Goal: Task Accomplishment & Management: Use online tool/utility

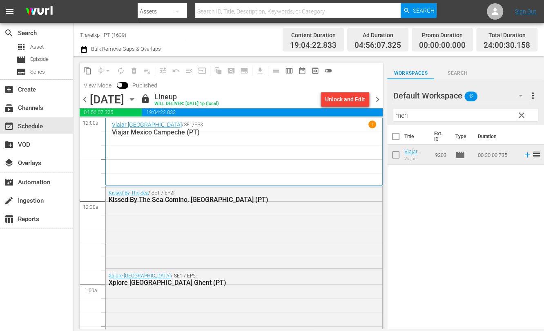
scroll to position [3776, 0]
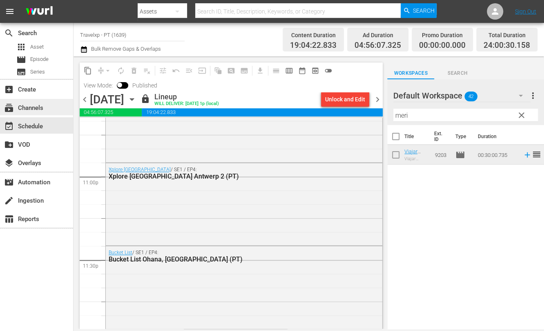
click at [45, 106] on div "subscriptions Channels" at bounding box center [23, 106] width 46 height 7
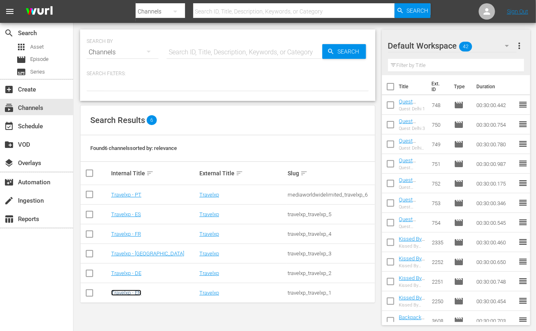
click at [134, 295] on link "Travelxp - EN" at bounding box center [126, 293] width 30 height 6
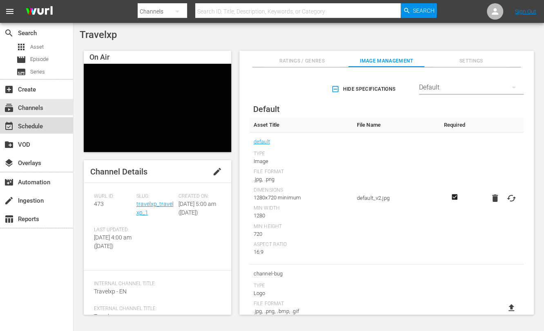
click at [59, 123] on div "event_available Schedule" at bounding box center [36, 125] width 73 height 16
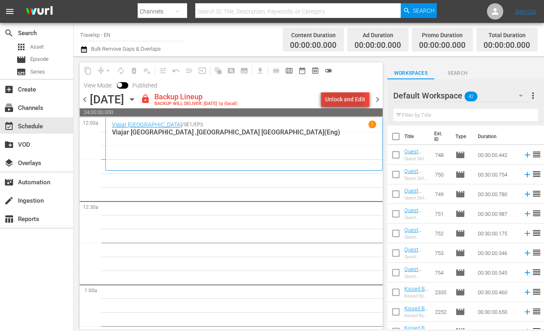
click at [339, 94] on div "Unlock and Edit" at bounding box center [345, 99] width 40 height 15
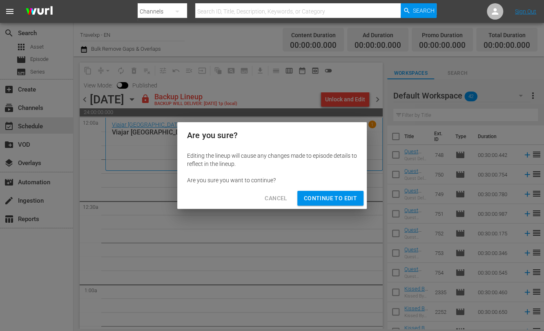
click at [342, 195] on span "Continue to Edit" at bounding box center [330, 198] width 53 height 10
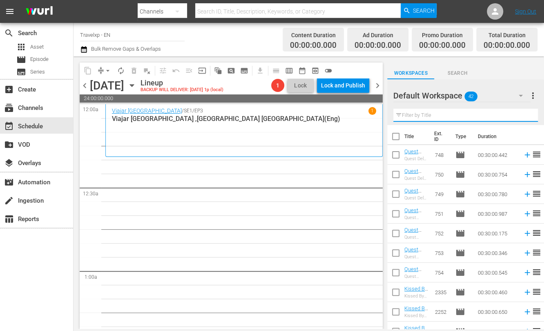
click at [465, 113] on input "text" at bounding box center [466, 115] width 145 height 13
click at [447, 115] on input "text" at bounding box center [466, 115] width 145 height 13
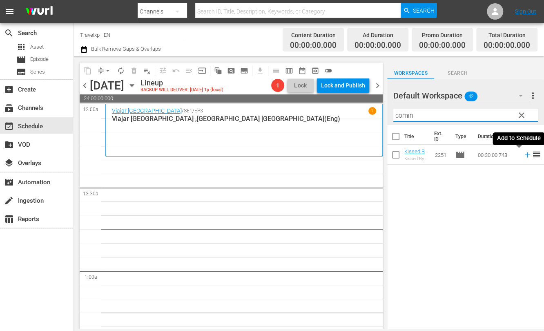
click at [525, 154] on icon at bounding box center [527, 154] width 5 height 5
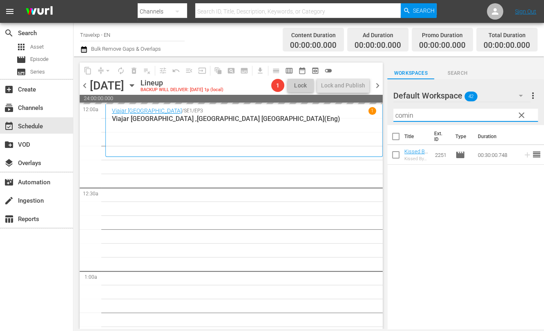
click at [403, 116] on input "comin" at bounding box center [466, 115] width 145 height 13
type input "ghent"
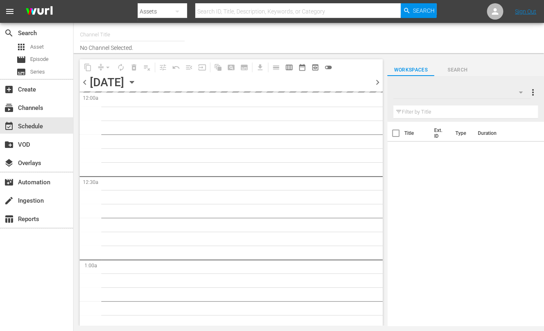
type input "Travelxp - EN (473)"
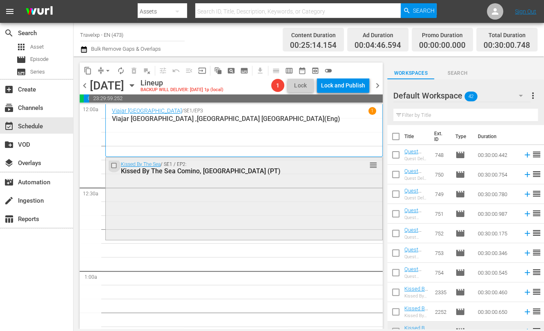
click at [114, 166] on input "checkbox" at bounding box center [115, 165] width 9 height 7
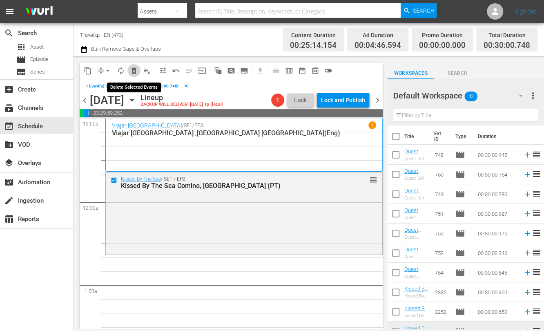
click at [137, 68] on span "delete_forever_outlined" at bounding box center [134, 71] width 8 height 8
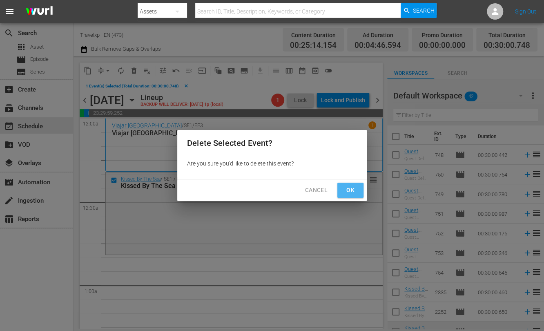
click at [353, 188] on span "Ok" at bounding box center [350, 190] width 13 height 10
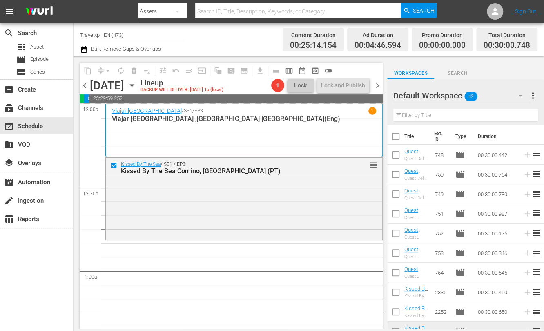
click at [521, 95] on icon "button" at bounding box center [521, 96] width 4 height 2
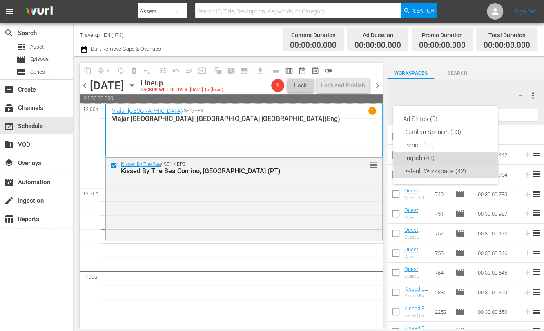
click at [433, 157] on div "English (42)" at bounding box center [445, 158] width 85 height 13
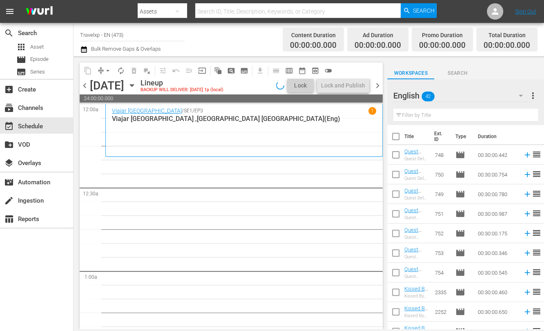
click at [420, 112] on input "text" at bounding box center [466, 115] width 145 height 13
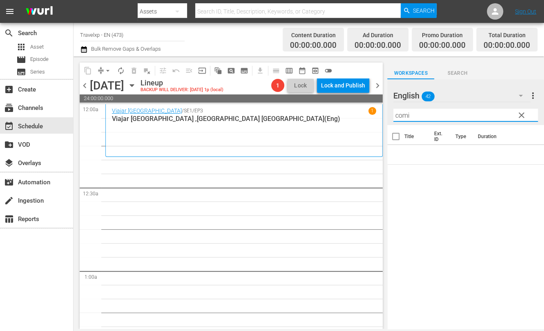
click at [476, 113] on input "comi" at bounding box center [466, 115] width 145 height 13
type input "comi"
click at [520, 113] on span "clear" at bounding box center [522, 115] width 10 height 10
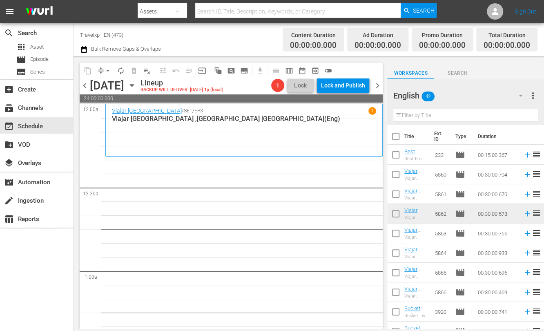
click at [416, 114] on input "text" at bounding box center [466, 115] width 145 height 13
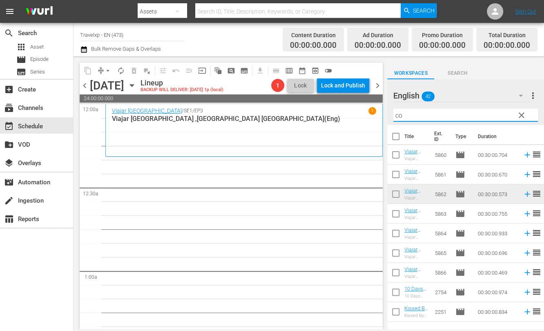
type input "c"
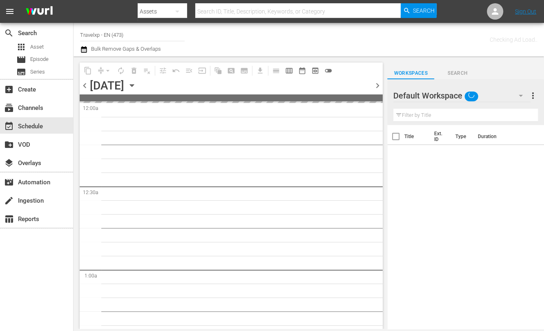
type input "Travelxp - EN (473)"
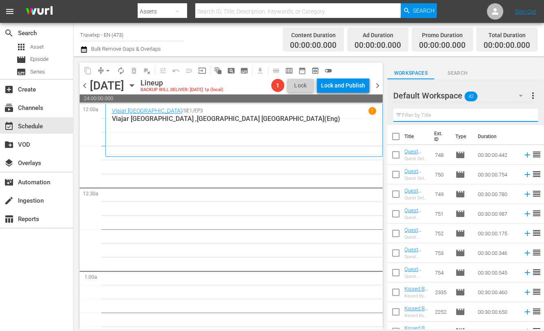
click at [460, 110] on input "text" at bounding box center [466, 115] width 145 height 13
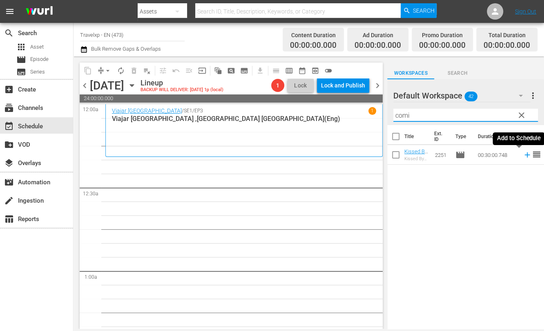
click at [525, 154] on icon at bounding box center [527, 154] width 5 height 5
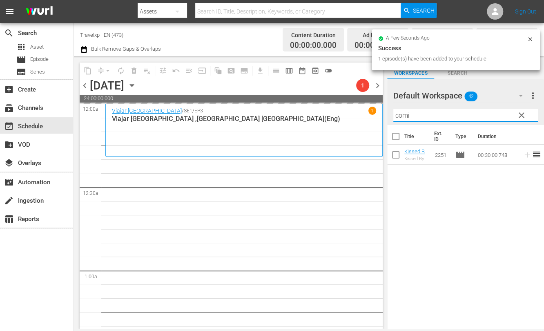
click at [405, 114] on input "comi" at bounding box center [466, 115] width 145 height 13
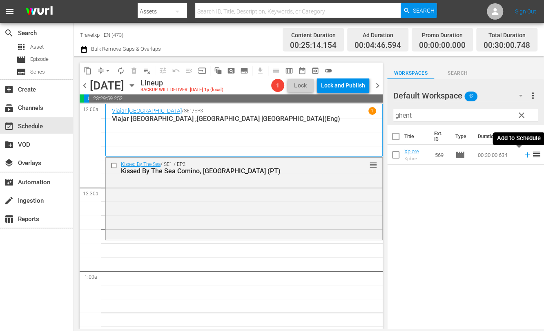
click at [523, 156] on icon at bounding box center [527, 154] width 9 height 9
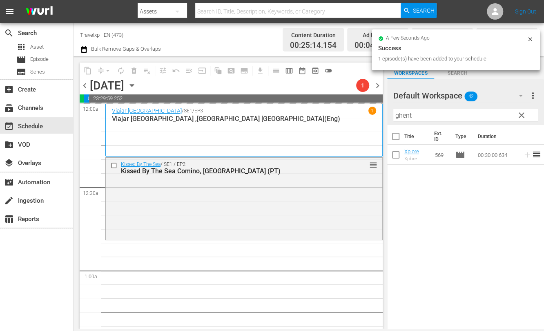
click at [405, 112] on input "ghent" at bounding box center [466, 115] width 145 height 13
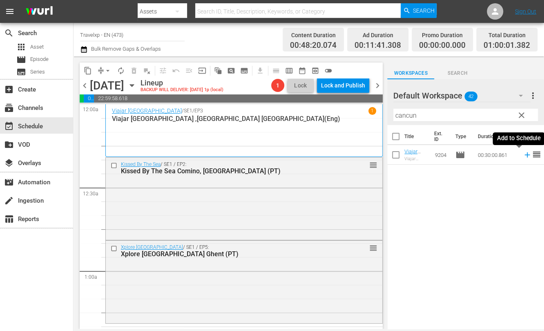
click at [525, 154] on icon at bounding box center [527, 154] width 5 height 5
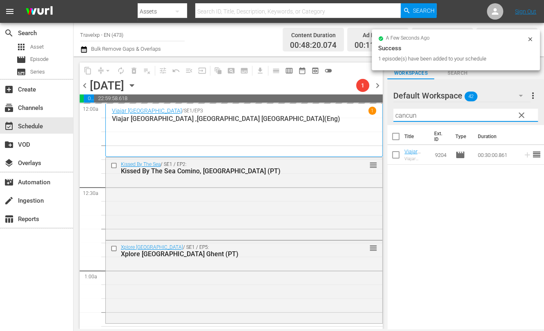
click at [411, 115] on input "cancun" at bounding box center [466, 115] width 145 height 13
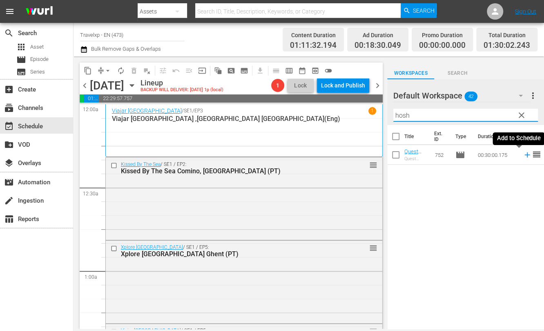
click at [525, 155] on icon at bounding box center [527, 154] width 5 height 5
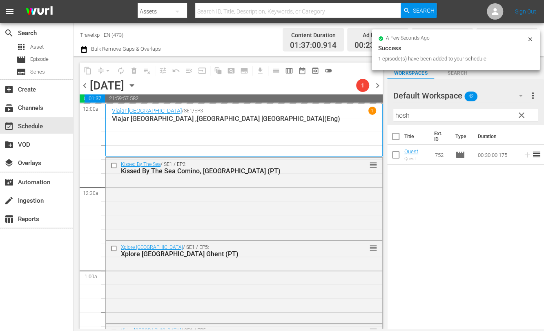
click at [403, 114] on input "hosh" at bounding box center [466, 115] width 145 height 13
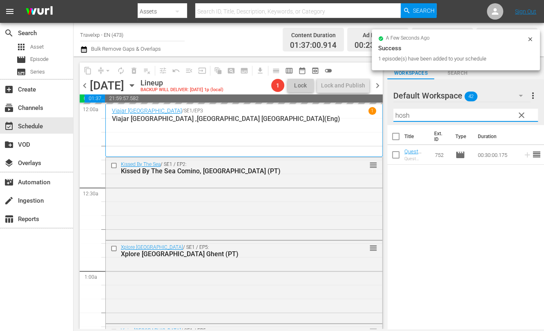
click at [403, 114] on input "hosh" at bounding box center [466, 115] width 145 height 13
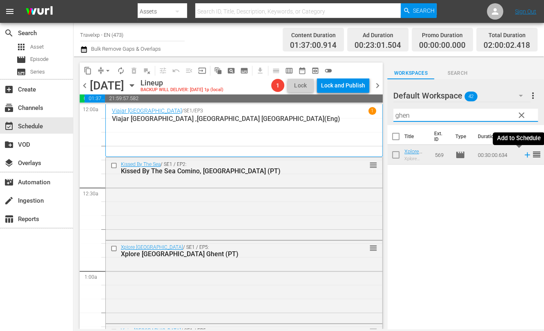
click at [523, 155] on icon at bounding box center [527, 154] width 9 height 9
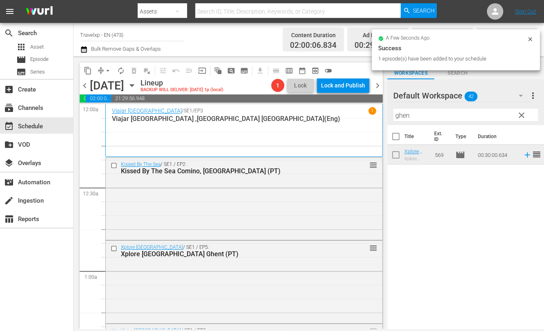
click at [403, 115] on input "ghen" at bounding box center [466, 115] width 145 height 13
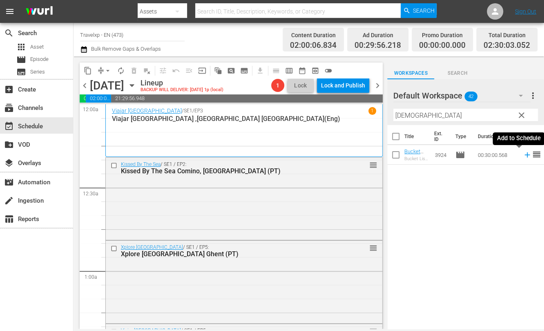
click at [523, 156] on icon at bounding box center [527, 154] width 9 height 9
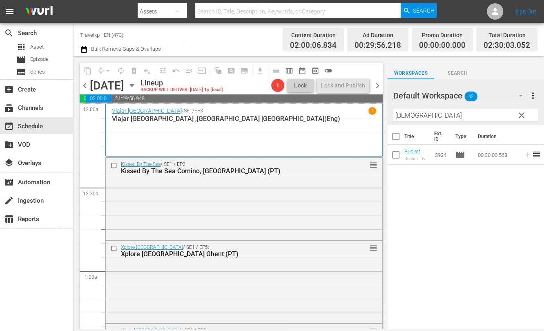
click at [405, 115] on input "[DEMOGRAPHIC_DATA]" at bounding box center [466, 115] width 145 height 13
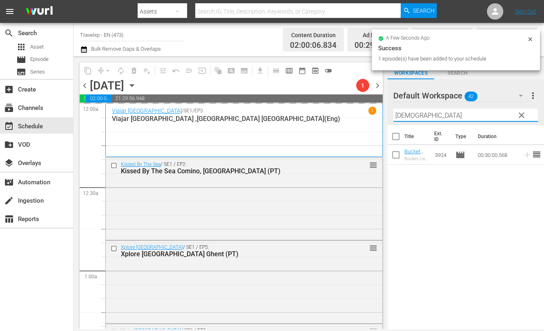
click at [405, 115] on input "[DEMOGRAPHIC_DATA]" at bounding box center [466, 115] width 145 height 13
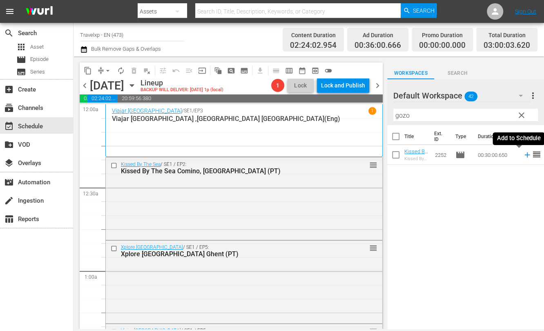
click at [525, 154] on icon at bounding box center [527, 154] width 5 height 5
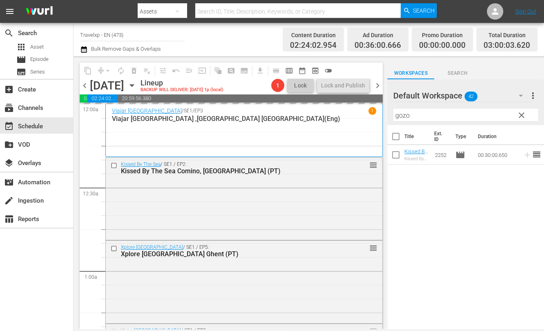
click at [405, 115] on input "gozo" at bounding box center [466, 115] width 145 height 13
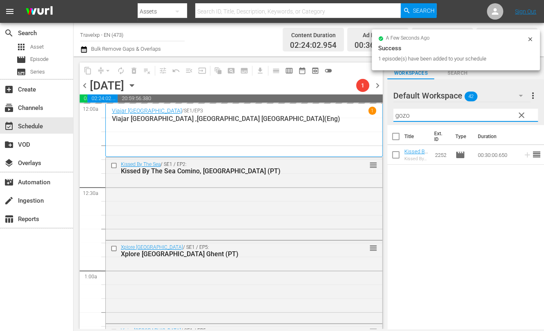
click at [405, 115] on input "gozo" at bounding box center [466, 115] width 145 height 13
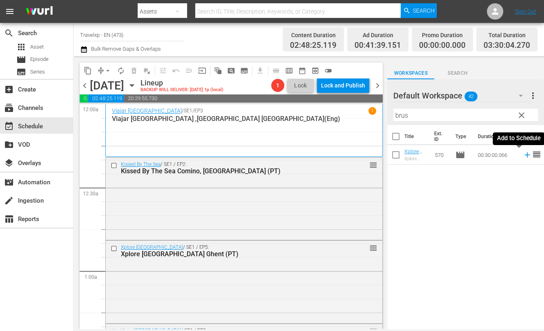
click at [523, 154] on icon at bounding box center [527, 154] width 9 height 9
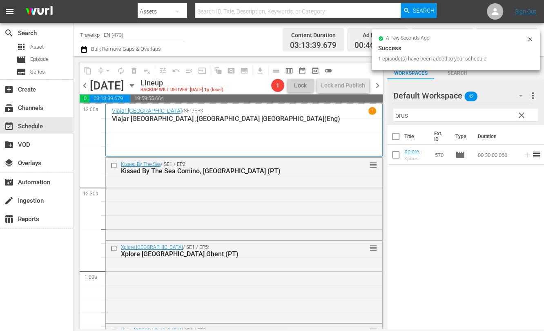
click at [399, 113] on input "brus" at bounding box center [466, 115] width 145 height 13
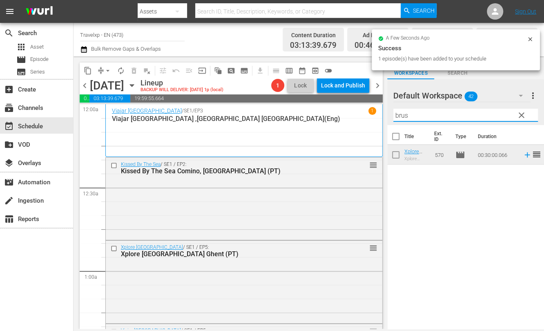
click at [399, 113] on input "brus" at bounding box center [466, 115] width 145 height 13
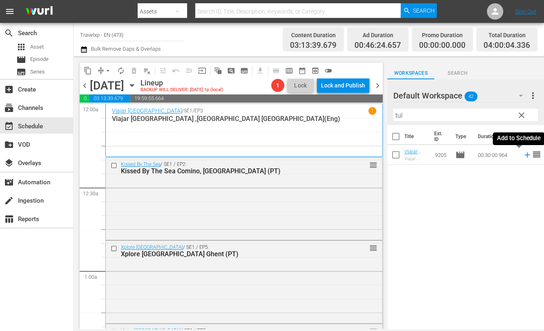
click at [523, 154] on icon at bounding box center [527, 154] width 9 height 9
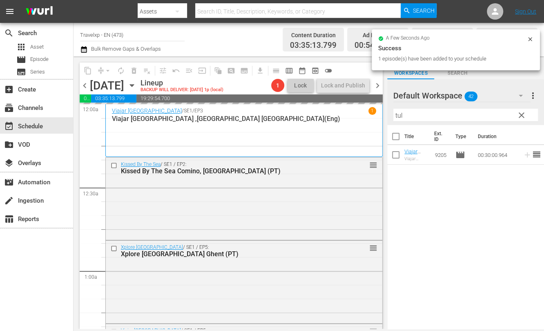
click at [397, 113] on input "tul" at bounding box center [466, 115] width 145 height 13
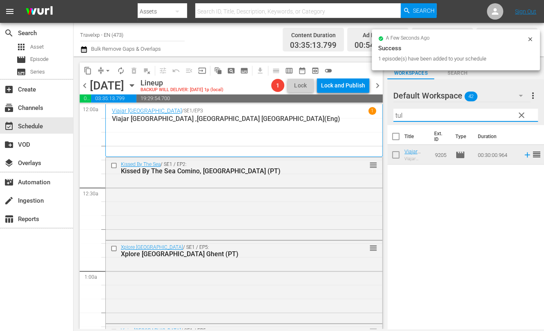
click at [397, 113] on input "tul" at bounding box center [466, 115] width 145 height 13
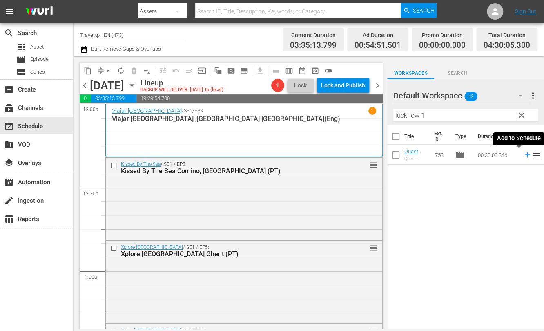
click at [523, 154] on icon at bounding box center [527, 154] width 9 height 9
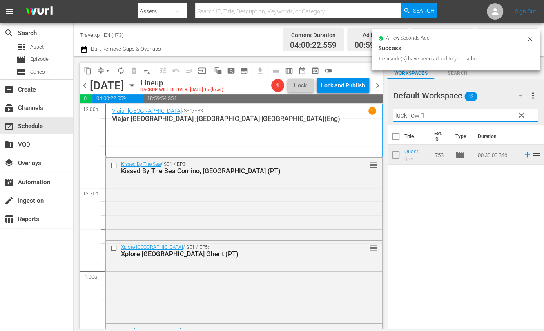
drag, startPoint x: 433, startPoint y: 115, endPoint x: 367, endPoint y: 115, distance: 66.6
click at [367, 115] on div "content_copy compress arrow_drop_down autorenew_outlined delete_forever_outline…" at bounding box center [309, 192] width 471 height 273
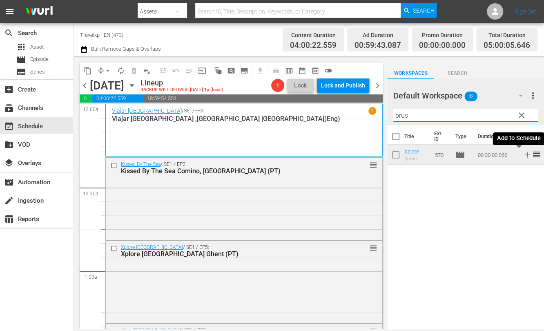
click at [525, 154] on icon at bounding box center [527, 154] width 5 height 5
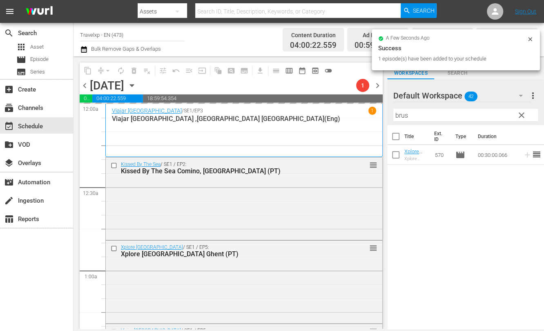
click at [409, 111] on input "brus" at bounding box center [466, 115] width 145 height 13
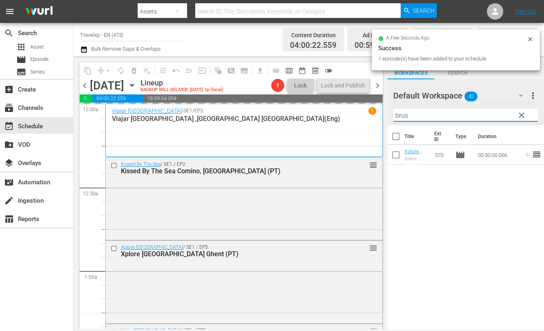
click at [409, 111] on input "brus" at bounding box center [466, 115] width 145 height 13
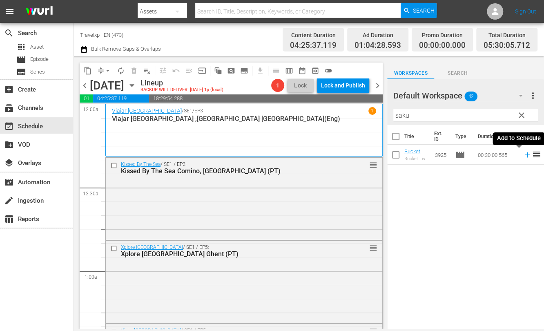
click at [525, 154] on icon at bounding box center [527, 154] width 5 height 5
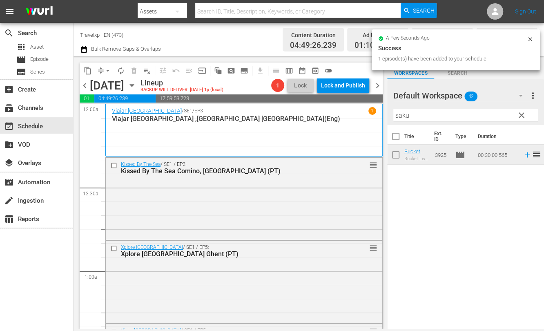
click at [399, 117] on input "saku" at bounding box center [466, 115] width 145 height 13
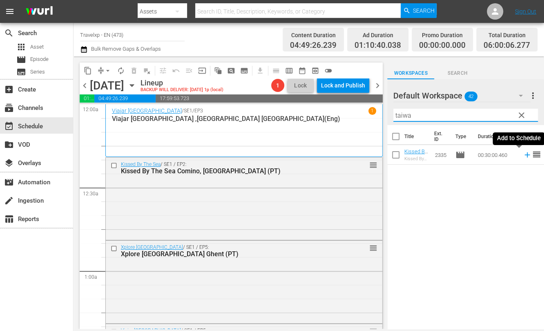
drag, startPoint x: 518, startPoint y: 156, endPoint x: 502, endPoint y: 141, distance: 22.5
click at [523, 156] on icon at bounding box center [527, 154] width 9 height 9
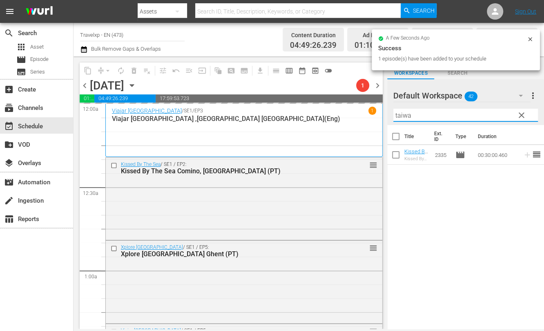
click at [404, 115] on input "taiwa" at bounding box center [466, 115] width 145 height 13
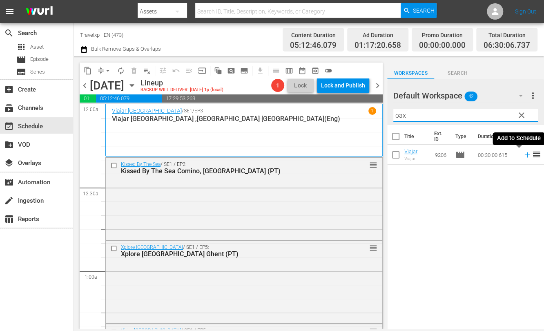
click at [525, 156] on icon at bounding box center [527, 154] width 5 height 5
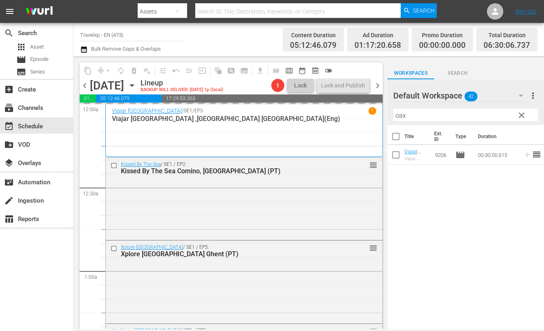
click at [400, 115] on input "oax" at bounding box center [466, 115] width 145 height 13
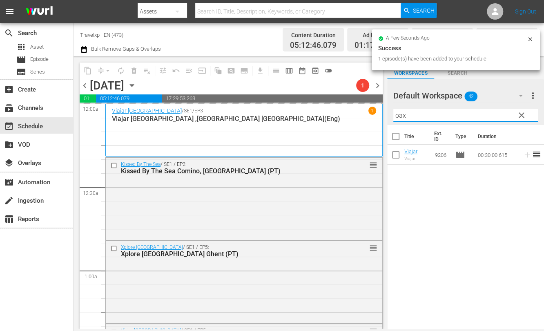
click at [400, 115] on input "oax" at bounding box center [466, 115] width 145 height 13
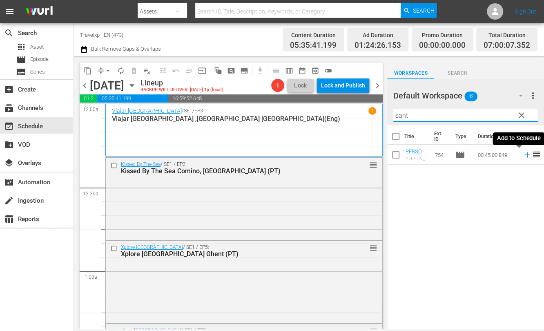
click at [525, 155] on icon at bounding box center [527, 154] width 5 height 5
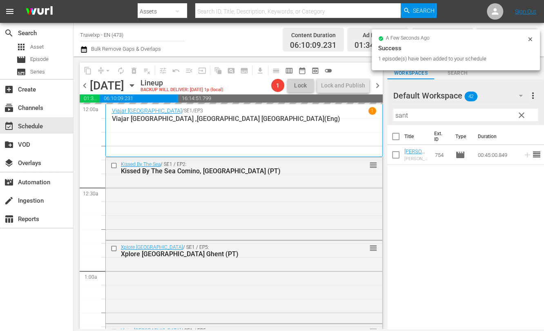
click at [405, 115] on input "sant" at bounding box center [466, 115] width 145 height 13
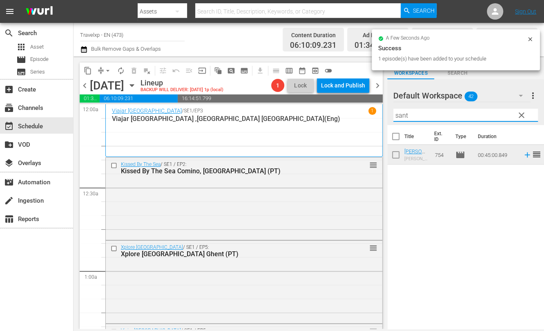
click at [405, 115] on input "sant" at bounding box center [466, 115] width 145 height 13
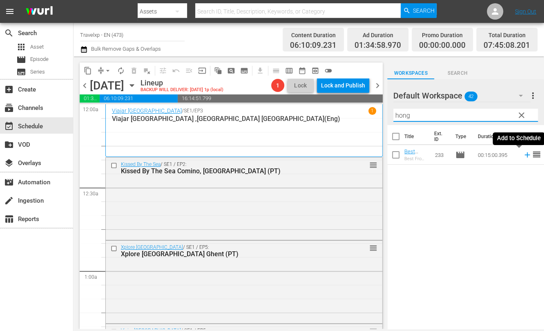
click at [523, 154] on icon at bounding box center [527, 154] width 9 height 9
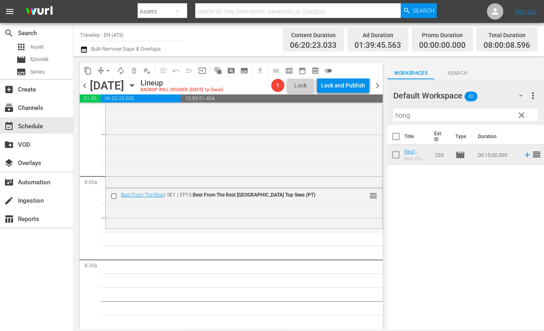
scroll to position [1277, 0]
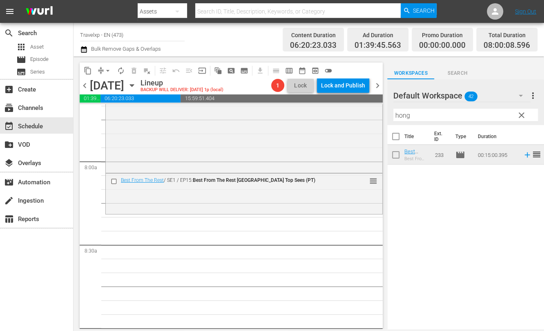
click at [400, 114] on input "hong" at bounding box center [466, 115] width 145 height 13
click at [523, 175] on icon at bounding box center [527, 174] width 9 height 9
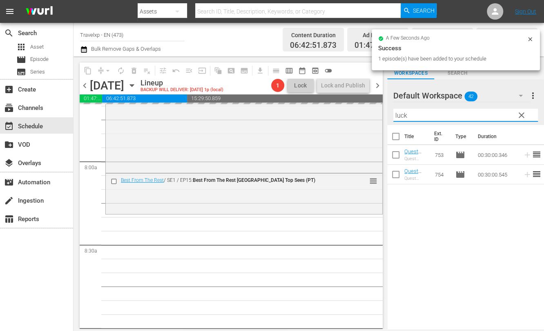
click at [401, 114] on input "luck" at bounding box center [466, 115] width 145 height 13
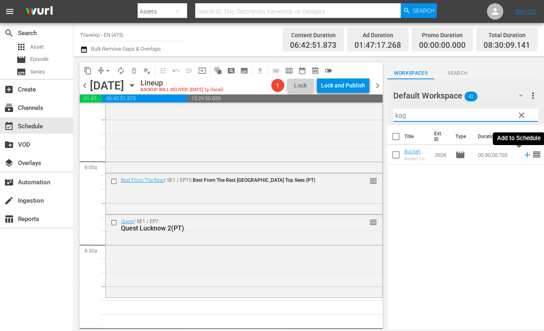
click at [525, 155] on icon at bounding box center [527, 154] width 5 height 5
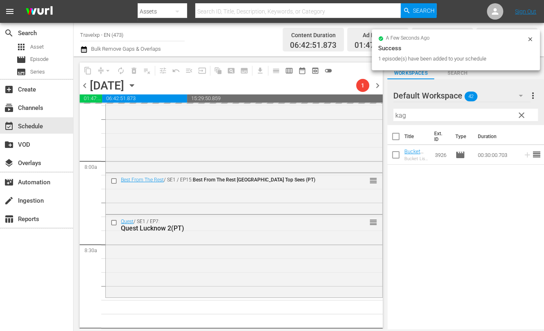
click at [400, 115] on input "kag" at bounding box center [466, 115] width 145 height 13
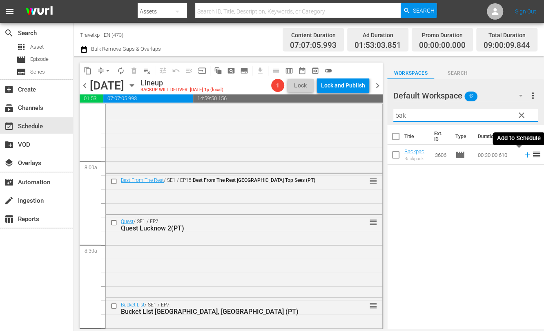
click at [525, 155] on icon at bounding box center [527, 154] width 5 height 5
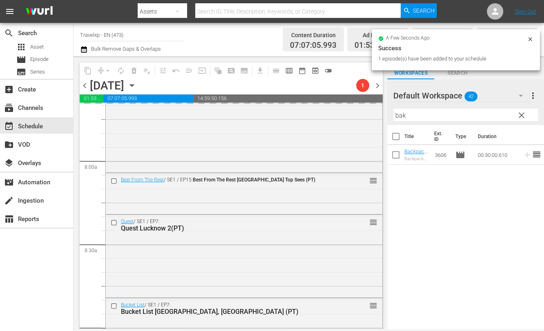
click at [400, 116] on input "bak" at bounding box center [466, 115] width 145 height 13
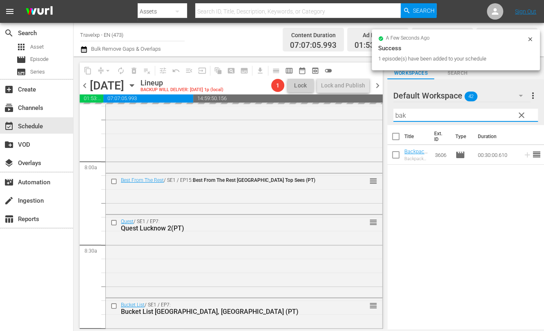
click at [400, 116] on input "bak" at bounding box center [466, 115] width 145 height 13
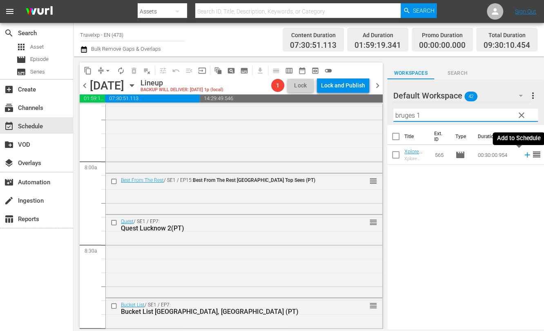
click at [523, 154] on icon at bounding box center [527, 154] width 9 height 9
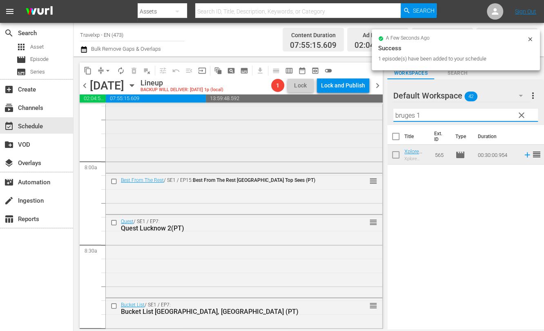
click at [361, 116] on div "content_copy compress arrow_drop_down autorenew_outlined delete_forever_outline…" at bounding box center [309, 192] width 471 height 273
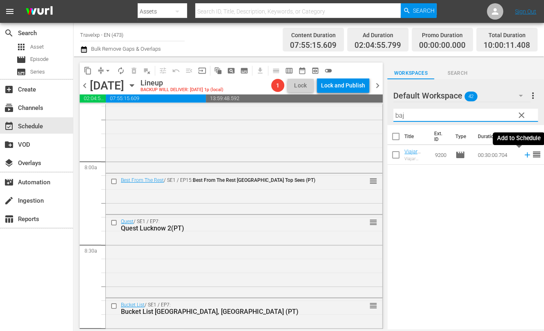
click at [525, 155] on icon at bounding box center [527, 154] width 5 height 5
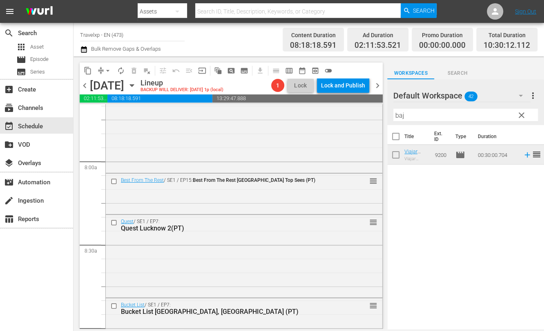
click at [400, 115] on input "baj" at bounding box center [466, 115] width 145 height 13
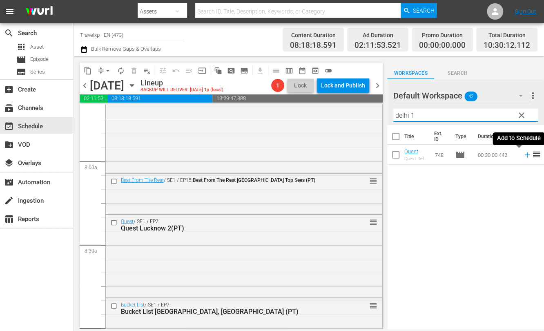
click at [525, 154] on icon at bounding box center [527, 154] width 5 height 5
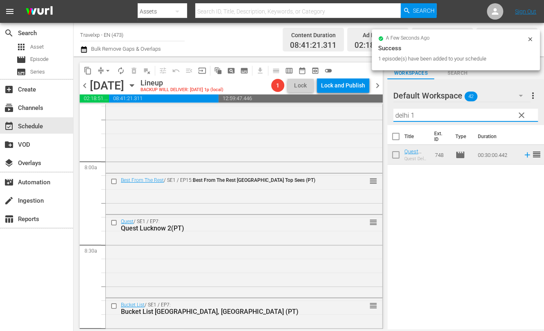
click at [400, 116] on input "delhi 1" at bounding box center [466, 115] width 145 height 13
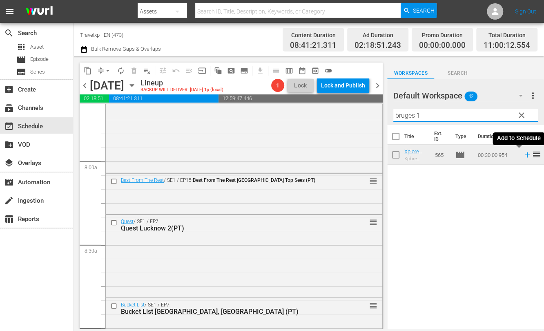
click at [523, 155] on icon at bounding box center [527, 154] width 9 height 9
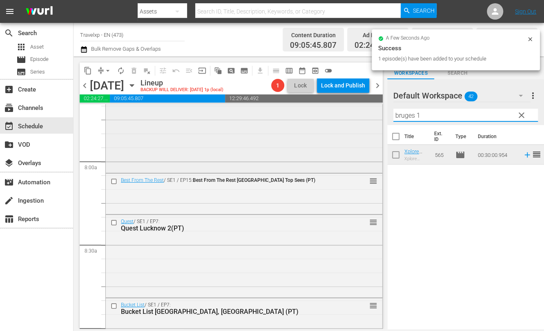
drag, startPoint x: 430, startPoint y: 115, endPoint x: 358, endPoint y: 114, distance: 71.9
click at [358, 114] on div "content_copy compress arrow_drop_down autorenew_outlined delete_forever_outline…" at bounding box center [309, 192] width 471 height 273
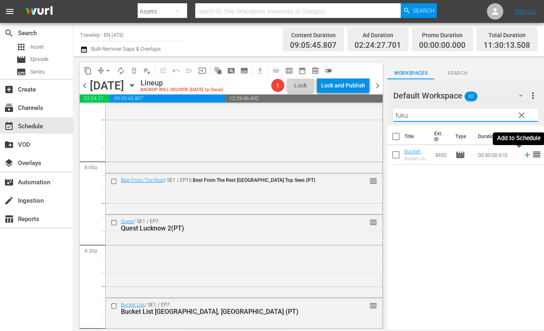
click at [523, 156] on icon at bounding box center [527, 154] width 9 height 9
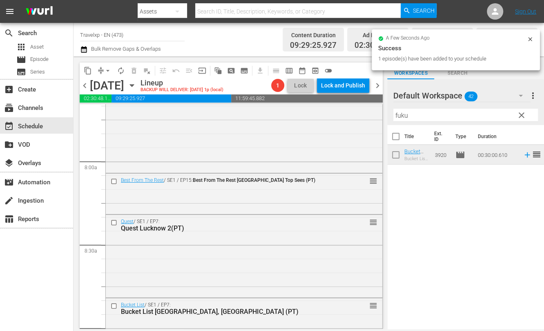
click at [400, 113] on input "fuku" at bounding box center [466, 115] width 145 height 13
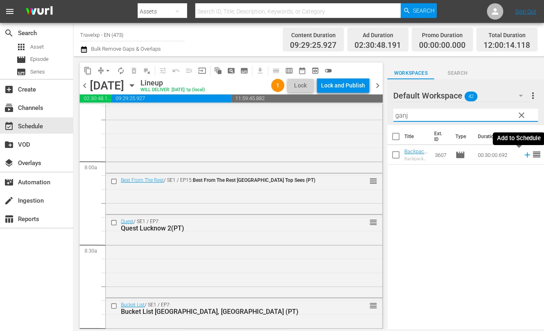
click at [523, 155] on icon at bounding box center [527, 154] width 9 height 9
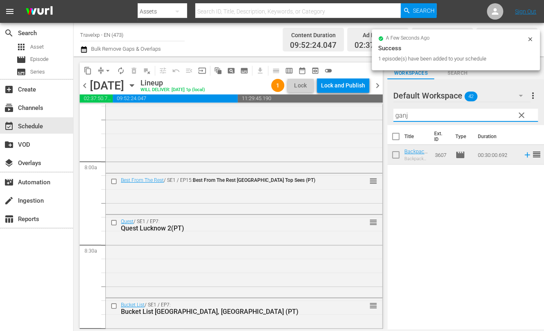
click at [399, 115] on input "ganj" at bounding box center [466, 115] width 145 height 13
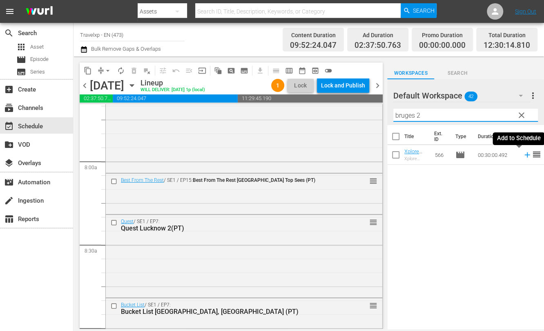
click at [525, 156] on icon at bounding box center [527, 154] width 5 height 5
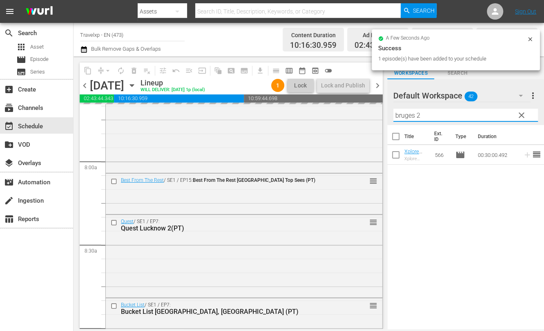
drag, startPoint x: 431, startPoint y: 115, endPoint x: 386, endPoint y: 118, distance: 45.0
click at [386, 118] on div "content_copy compress arrow_drop_down autorenew_outlined delete_forever_outline…" at bounding box center [309, 192] width 471 height 273
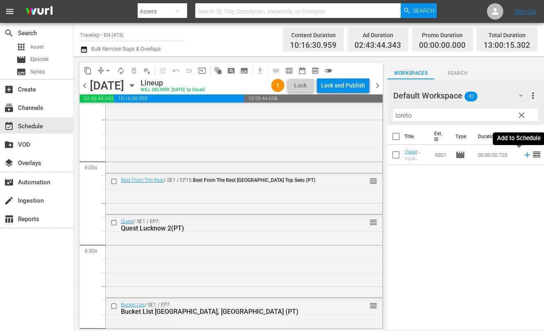
click at [523, 154] on icon at bounding box center [527, 154] width 9 height 9
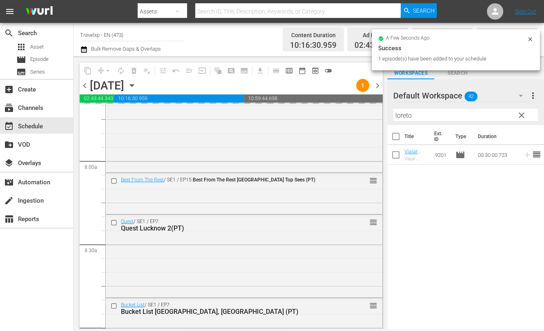
click at [407, 115] on input "loreto" at bounding box center [466, 115] width 145 height 13
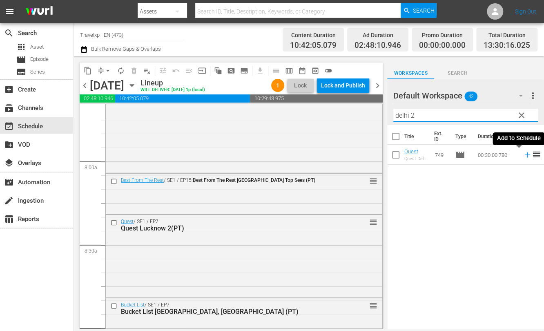
click at [525, 155] on icon at bounding box center [527, 154] width 5 height 5
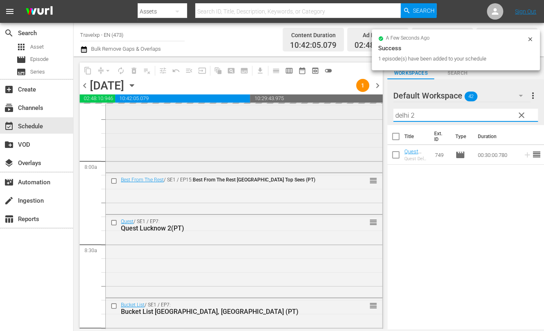
click at [375, 113] on div "content_copy compress arrow_drop_down autorenew_outlined delete_forever_outline…" at bounding box center [309, 192] width 471 height 273
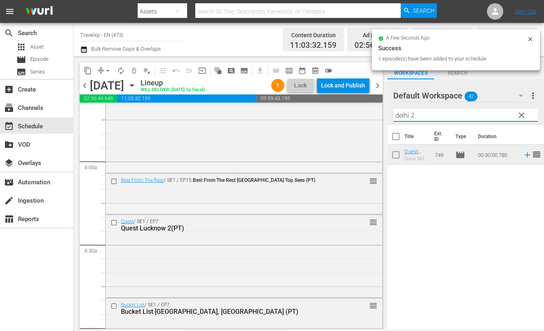
click at [399, 116] on input "delhi 2" at bounding box center [466, 115] width 145 height 13
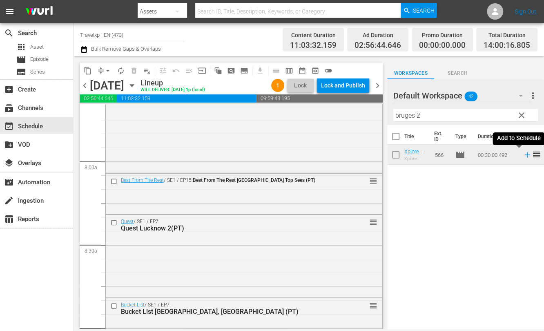
click at [525, 155] on icon at bounding box center [527, 154] width 5 height 5
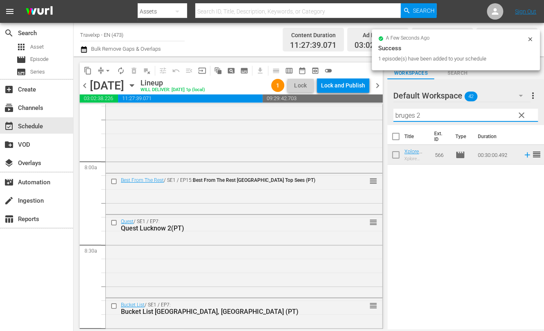
drag, startPoint x: 432, startPoint y: 119, endPoint x: 382, endPoint y: 116, distance: 49.5
click at [382, 116] on div "content_copy compress arrow_drop_down autorenew_outlined delete_forever_outline…" at bounding box center [309, 192] width 471 height 273
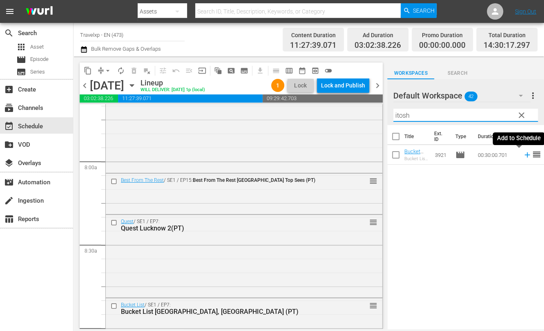
click at [523, 155] on icon at bounding box center [527, 154] width 9 height 9
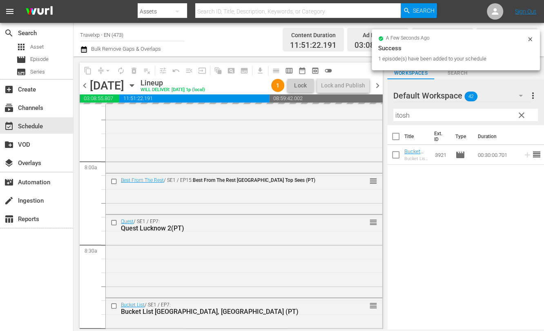
click at [405, 113] on input "itosh" at bounding box center [466, 115] width 145 height 13
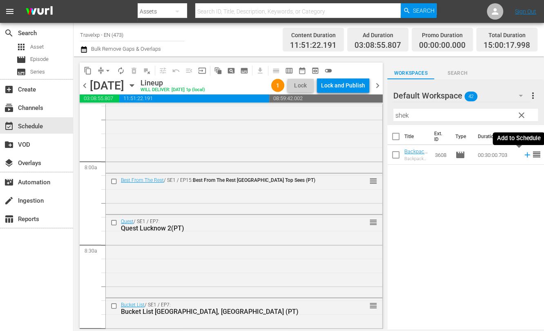
click at [525, 153] on icon at bounding box center [527, 154] width 5 height 5
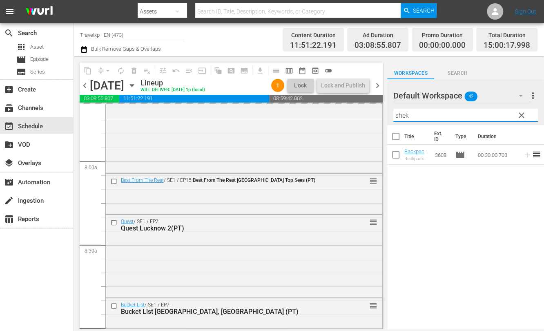
click at [401, 112] on input "shek" at bounding box center [466, 115] width 145 height 13
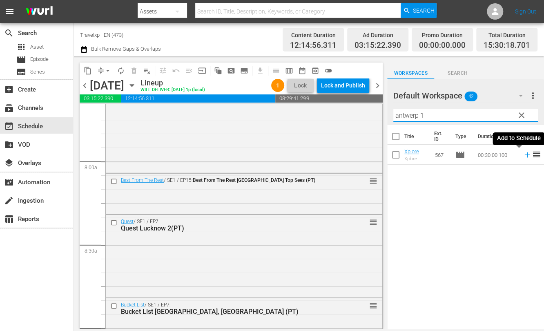
click at [525, 155] on icon at bounding box center [527, 154] width 5 height 5
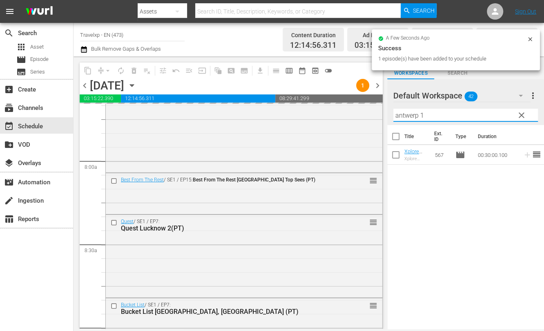
click at [380, 109] on div "content_copy compress arrow_drop_down autorenew_outlined delete_forever_outline…" at bounding box center [309, 192] width 471 height 273
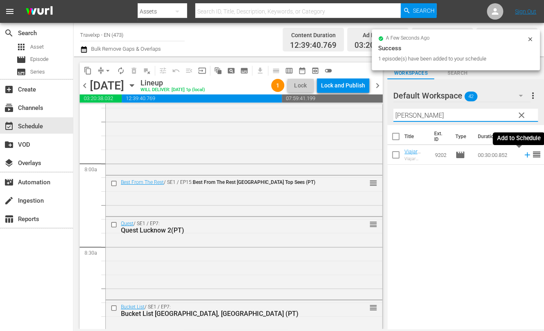
click at [525, 156] on icon at bounding box center [527, 154] width 5 height 5
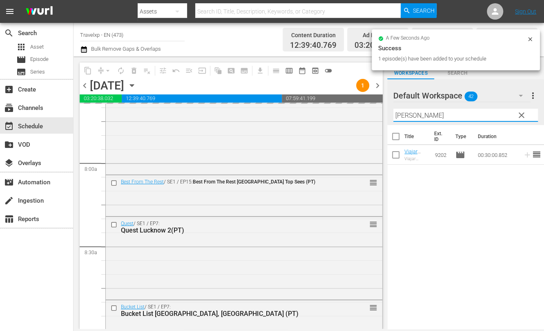
click at [407, 118] on input "[PERSON_NAME]" at bounding box center [466, 115] width 145 height 13
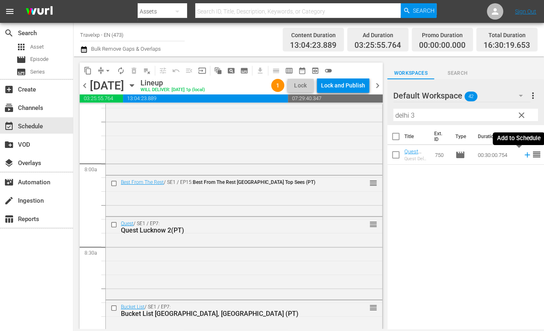
click at [523, 155] on icon at bounding box center [527, 154] width 9 height 9
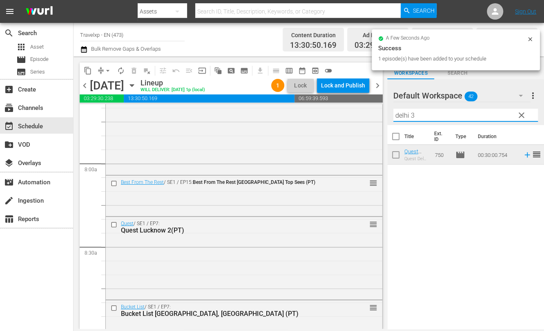
drag, startPoint x: 429, startPoint y: 115, endPoint x: 378, endPoint y: 109, distance: 51.1
click at [378, 109] on div "content_copy compress arrow_drop_down autorenew_outlined delete_forever_outline…" at bounding box center [309, 192] width 471 height 273
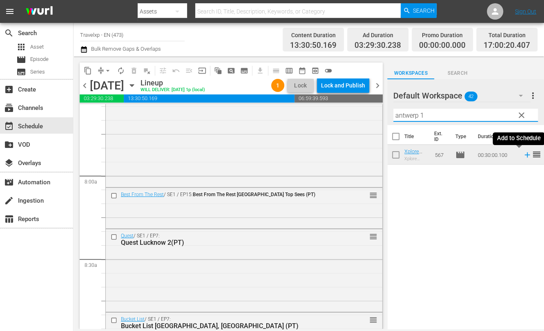
click at [525, 154] on icon at bounding box center [527, 154] width 5 height 5
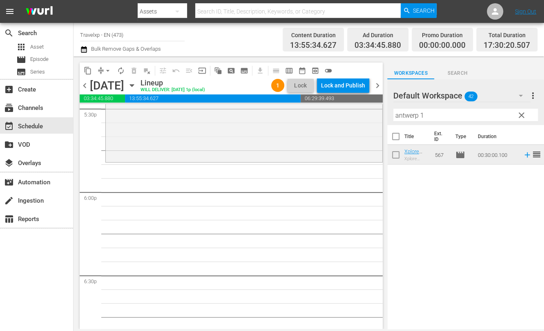
scroll to position [2897, 0]
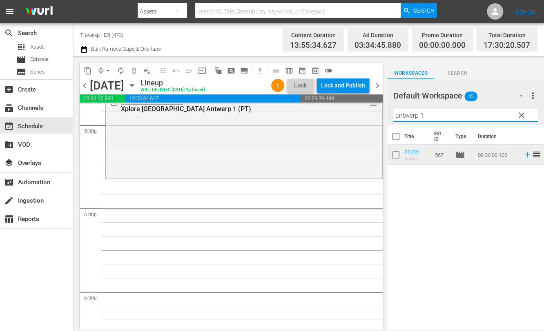
drag, startPoint x: 437, startPoint y: 111, endPoint x: 379, endPoint y: 109, distance: 58.1
click at [379, 109] on div "content_copy compress arrow_drop_down autorenew_outlined delete_forever_outline…" at bounding box center [309, 192] width 471 height 273
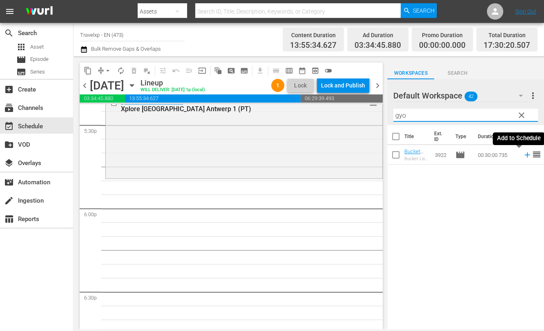
click at [525, 155] on icon at bounding box center [527, 154] width 5 height 5
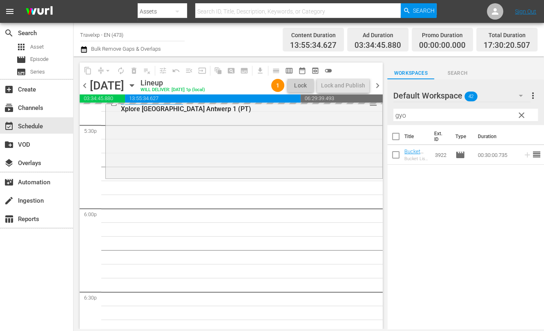
click at [401, 114] on input "gyo" at bounding box center [466, 115] width 145 height 13
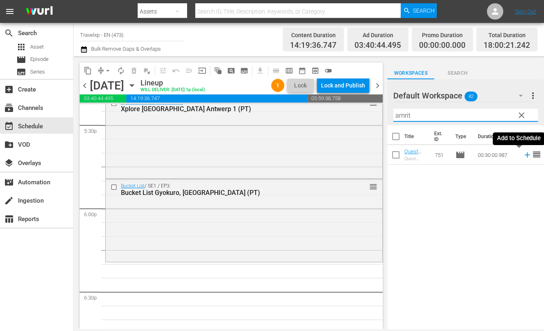
click at [523, 156] on icon at bounding box center [527, 154] width 9 height 9
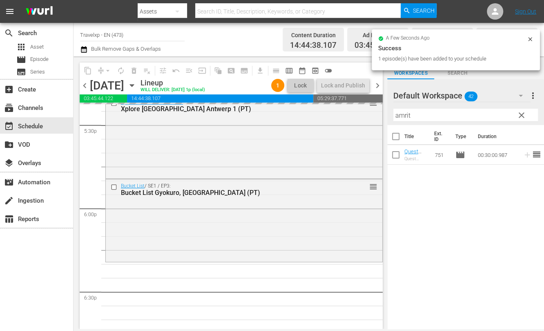
click at [399, 116] on input "amrit" at bounding box center [466, 115] width 145 height 13
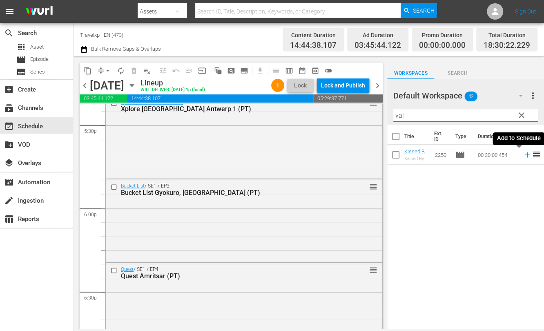
click at [525, 155] on icon at bounding box center [527, 154] width 5 height 5
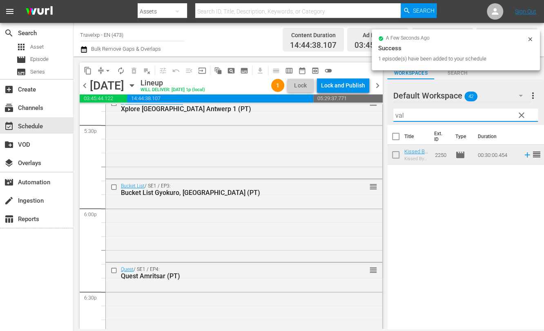
click at [400, 117] on input "val" at bounding box center [466, 115] width 145 height 13
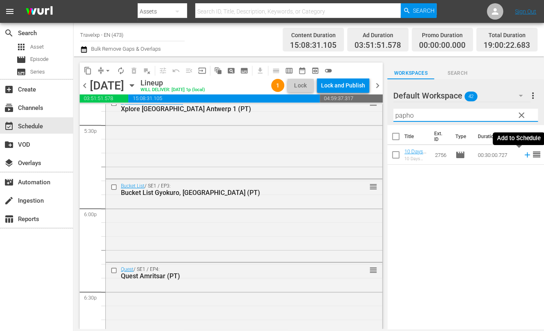
click at [525, 154] on icon at bounding box center [527, 154] width 5 height 5
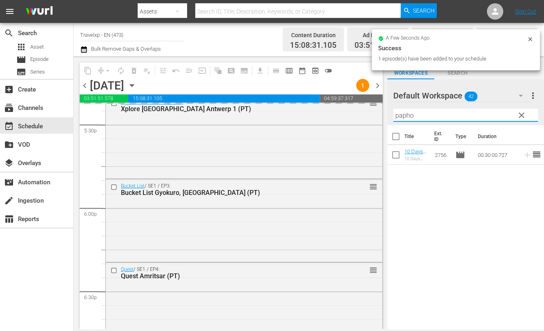
click at [409, 117] on input "papho" at bounding box center [466, 115] width 145 height 13
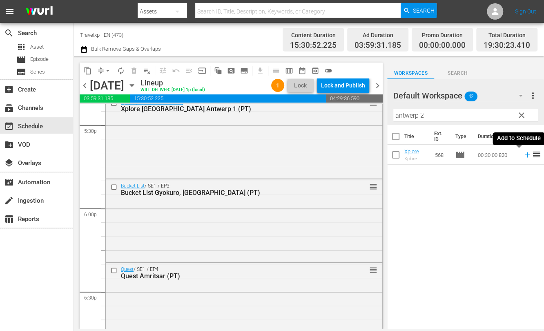
click at [525, 154] on icon at bounding box center [527, 154] width 5 height 5
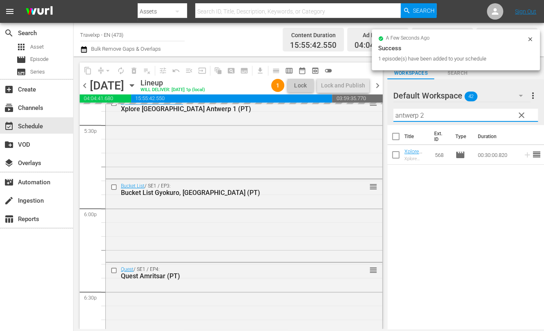
drag, startPoint x: 430, startPoint y: 114, endPoint x: 387, endPoint y: 113, distance: 43.7
click at [387, 113] on div "content_copy compress arrow_drop_down autorenew_outlined delete_forever_outline…" at bounding box center [309, 192] width 471 height 273
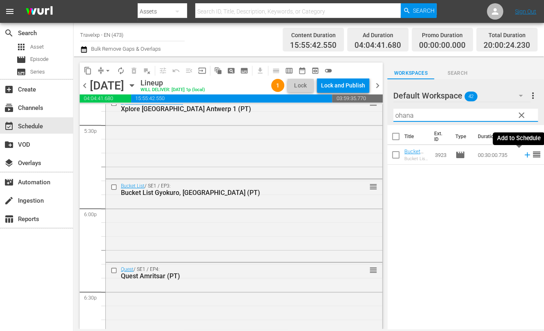
click at [525, 154] on icon at bounding box center [527, 154] width 5 height 5
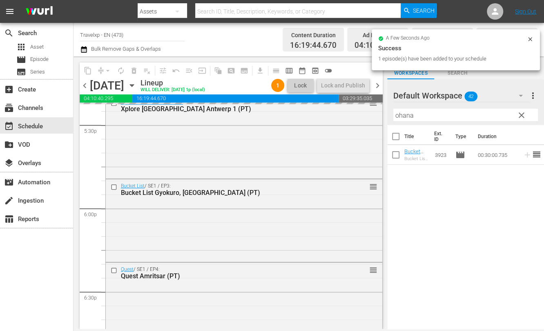
click at [407, 114] on input "ohana" at bounding box center [466, 115] width 145 height 13
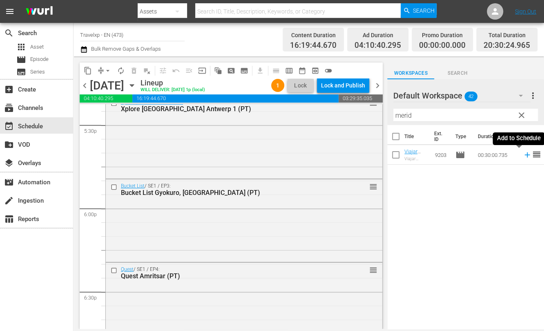
click at [523, 156] on icon at bounding box center [527, 154] width 9 height 9
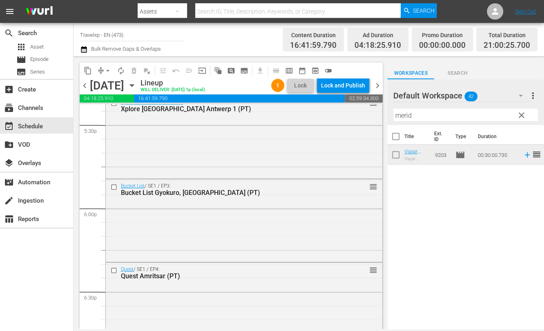
click at [404, 116] on input "merid" at bounding box center [466, 115] width 145 height 13
click at [523, 156] on icon at bounding box center [527, 154] width 9 height 9
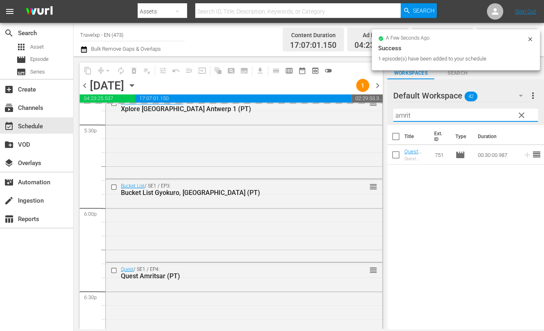
click at [401, 117] on input "amrit" at bounding box center [466, 115] width 145 height 13
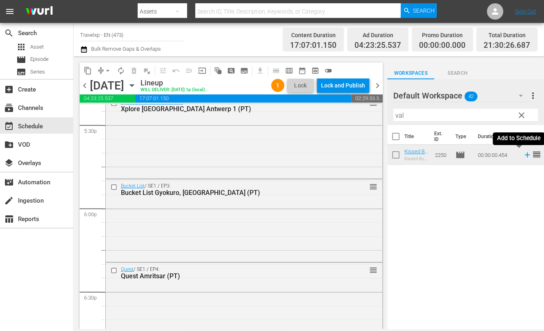
click at [525, 153] on icon at bounding box center [527, 154] width 5 height 5
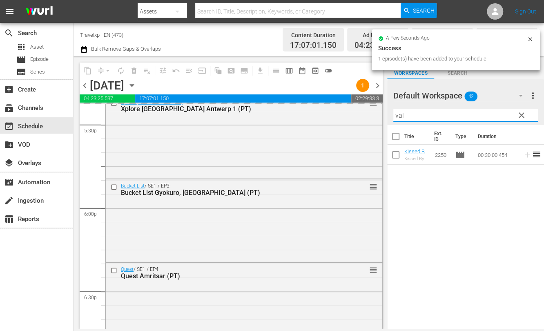
click at [399, 114] on input "val" at bounding box center [466, 115] width 145 height 13
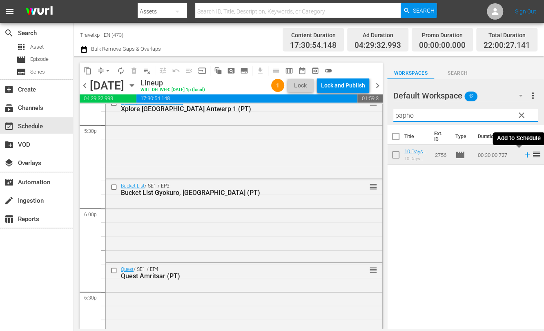
click at [525, 154] on icon at bounding box center [527, 154] width 5 height 5
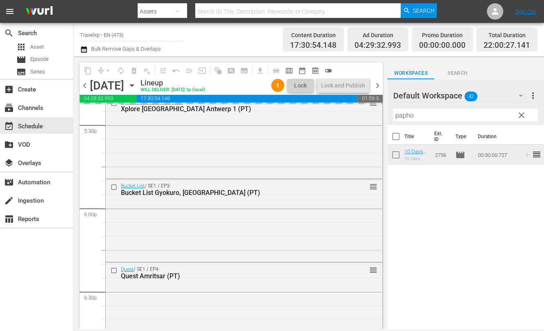
click at [405, 114] on input "papho" at bounding box center [466, 115] width 145 height 13
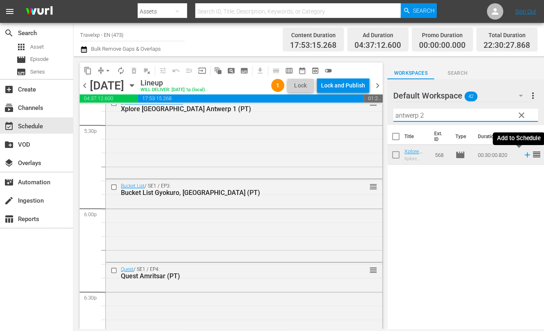
click at [525, 154] on icon at bounding box center [527, 154] width 5 height 5
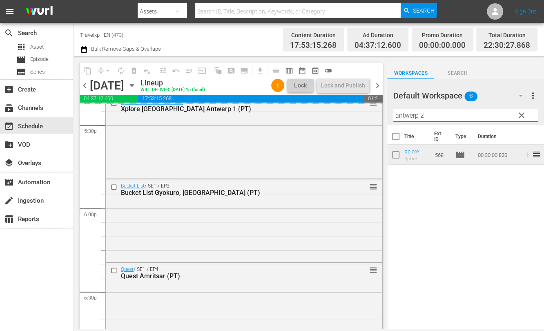
drag, startPoint x: 438, startPoint y: 114, endPoint x: 389, endPoint y: 113, distance: 49.1
click at [389, 113] on div "Default Workspace 42 Default more_vert clear Filter by Title antwerp 2" at bounding box center [465, 102] width 157 height 46
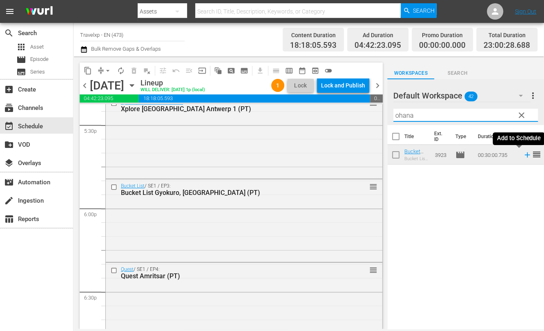
click at [525, 155] on icon at bounding box center [527, 154] width 5 height 5
click at [409, 112] on input "ohana" at bounding box center [466, 115] width 145 height 13
type input "meri"
click at [523, 155] on icon at bounding box center [527, 154] width 9 height 9
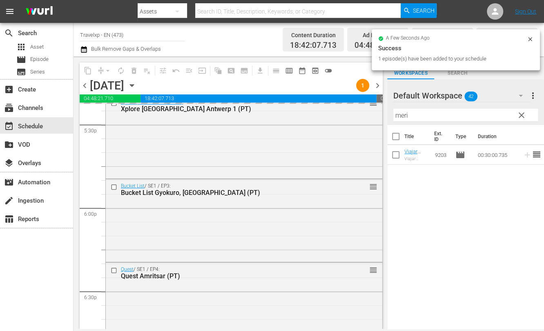
scroll to position [3776, 0]
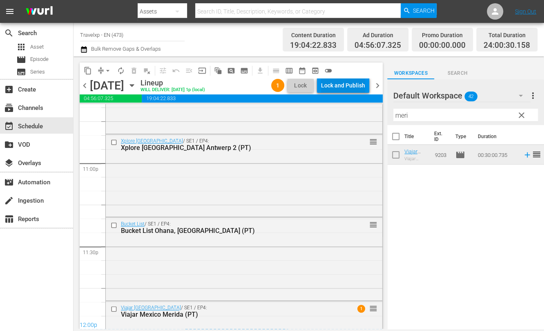
click at [352, 86] on div "Lock and Publish" at bounding box center [343, 85] width 44 height 15
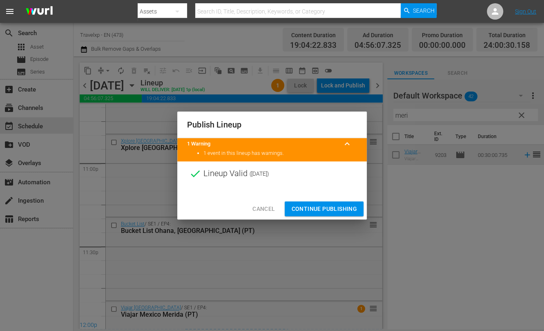
click at [337, 206] on span "Continue Publishing" at bounding box center [324, 209] width 66 height 10
